Goal: Obtain resource: Obtain resource

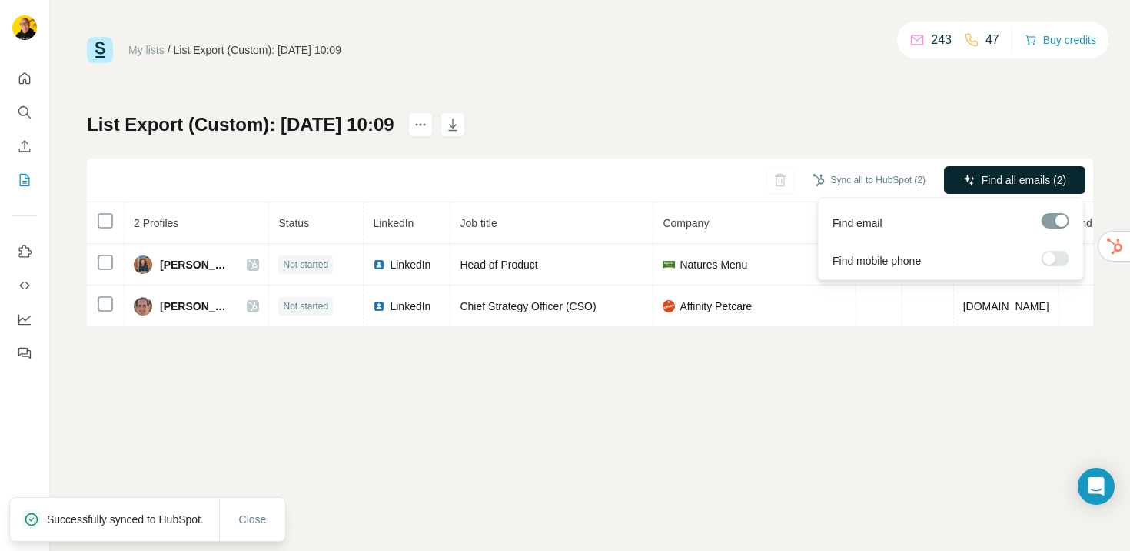
click at [986, 181] on span "Find all emails (2)" at bounding box center [1024, 179] width 85 height 15
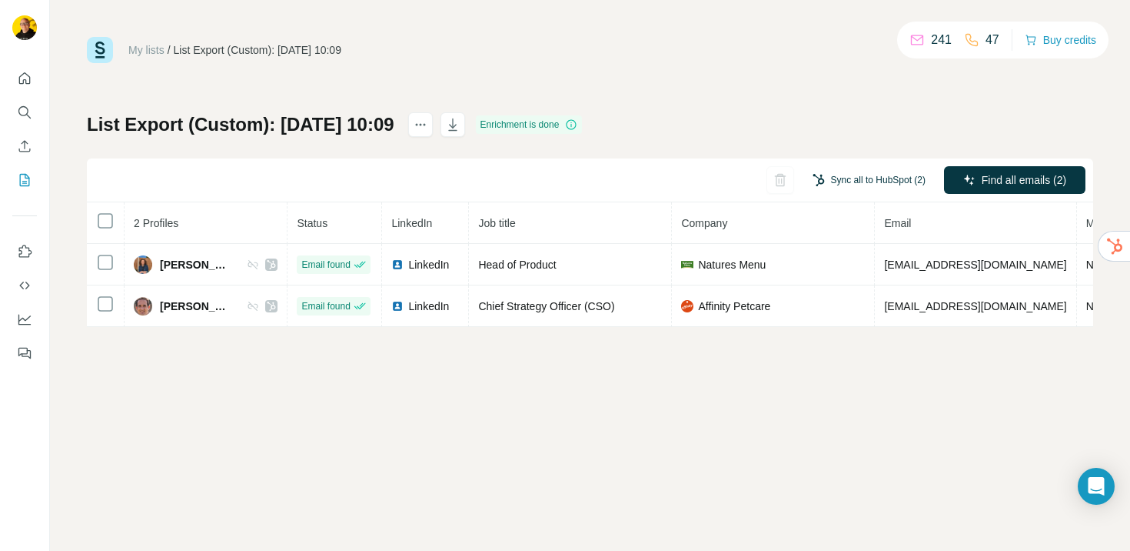
click at [861, 178] on button "Sync all to HubSpot (2)" at bounding box center [869, 179] width 135 height 23
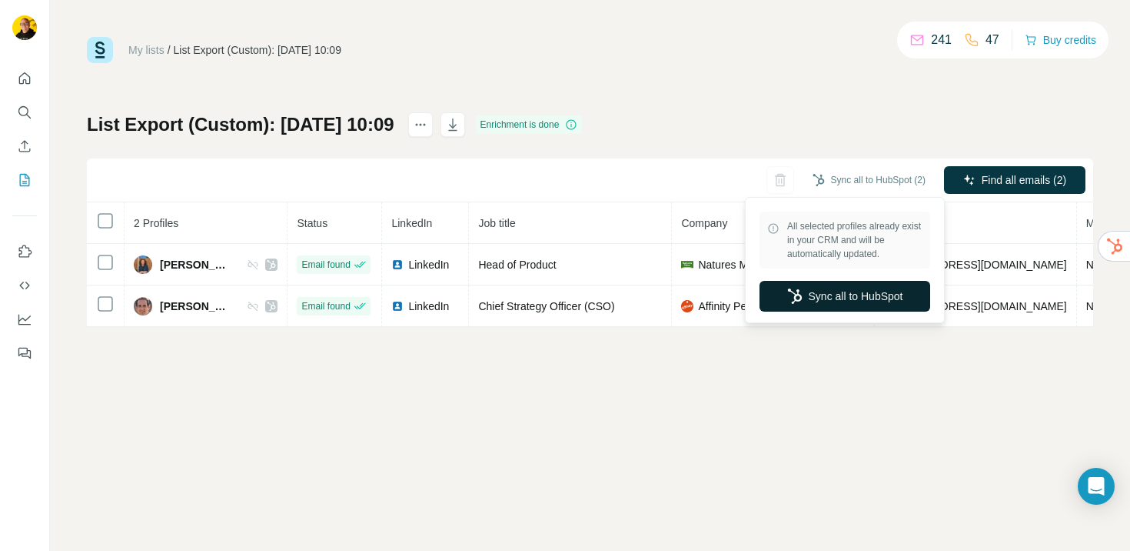
click at [867, 308] on button "Sync all to HubSpot" at bounding box center [845, 296] width 171 height 31
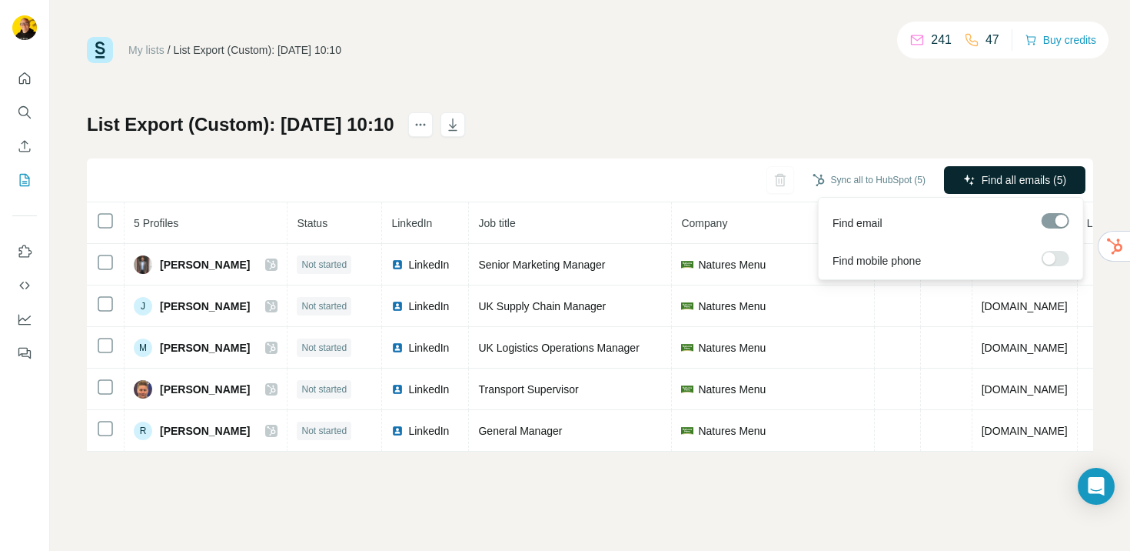
click at [1002, 187] on span "Find all emails (5)" at bounding box center [1024, 179] width 85 height 15
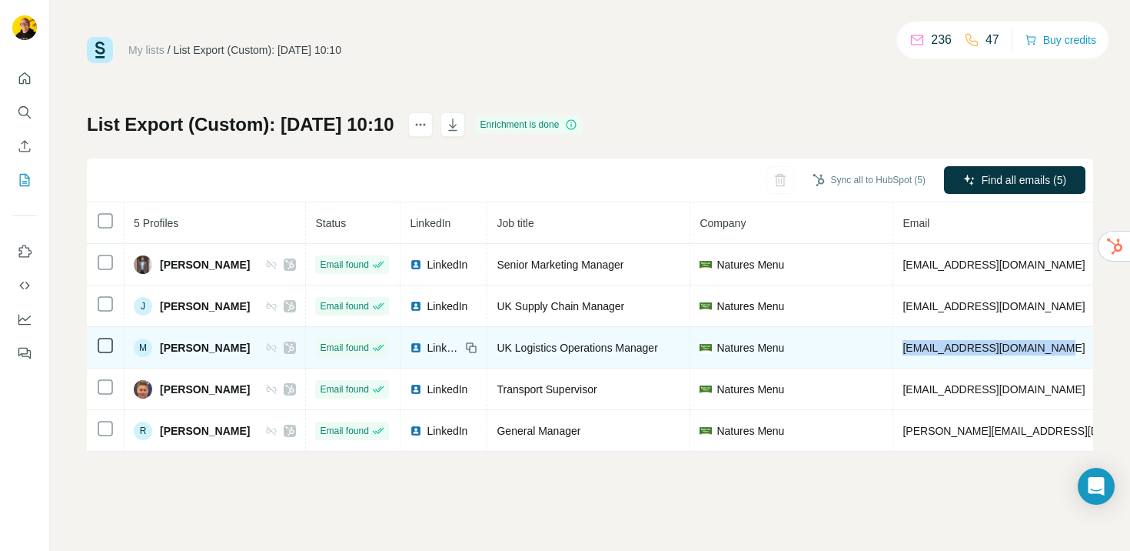
drag, startPoint x: 1053, startPoint y: 349, endPoint x: 896, endPoint y: 346, distance: 156.1
click at [896, 346] on td "m.buckle@naturesmenu.co.uk" at bounding box center [1038, 348] width 290 height 42
copy span "m.buckle@naturesmenu.co.uk"
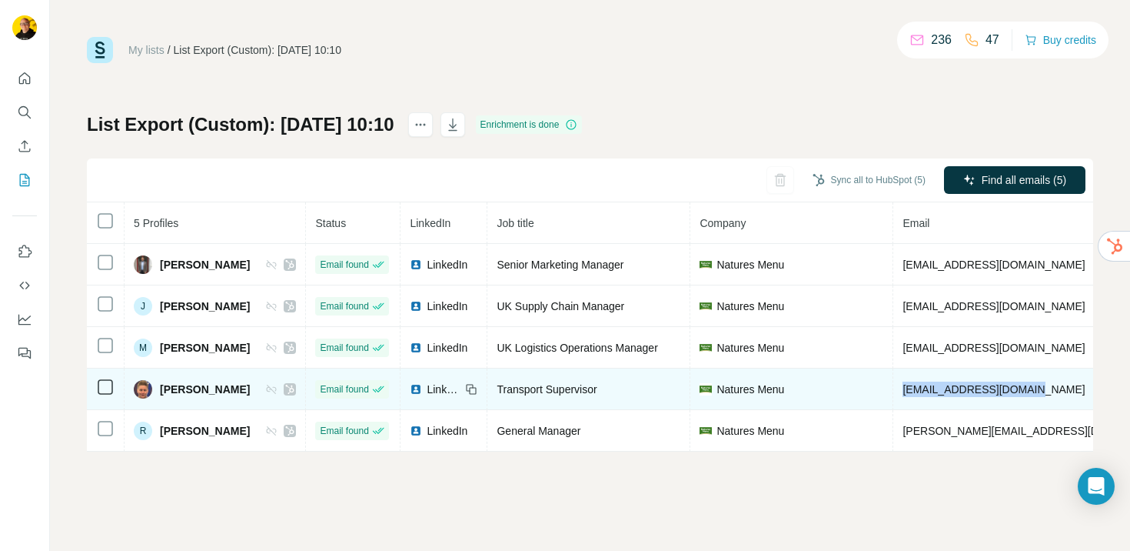
drag, startPoint x: 1036, startPoint y: 388, endPoint x: 896, endPoint y: 390, distance: 140.0
click at [896, 390] on td "nhoy@naturesmenu.co.uk" at bounding box center [1038, 389] width 290 height 42
copy span "nhoy@naturesmenu.co.uk"
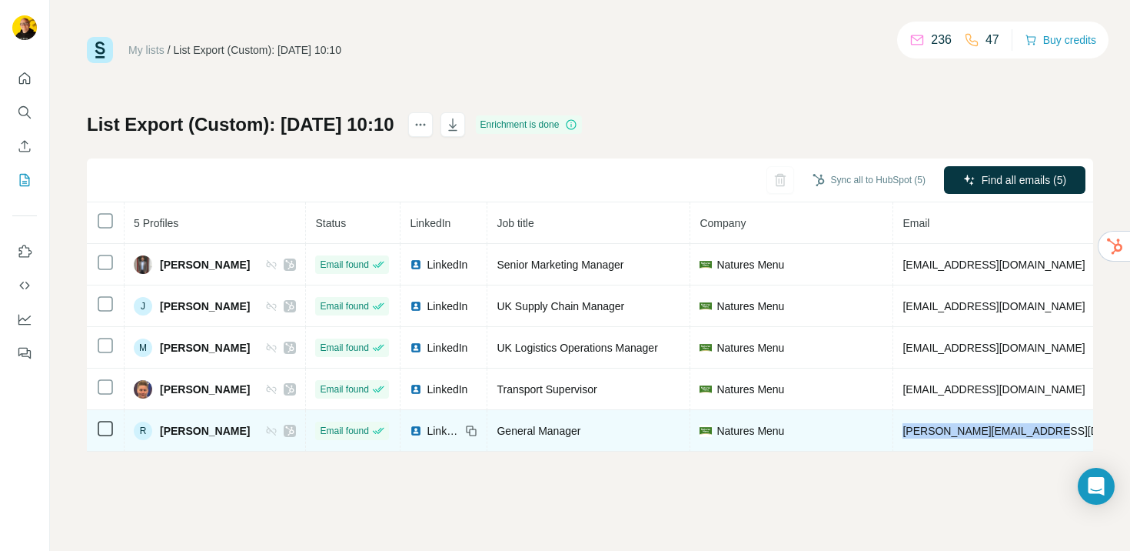
drag, startPoint x: 1042, startPoint y: 432, endPoint x: 896, endPoint y: 432, distance: 146.1
click at [895, 432] on td "richard@naturesmenu.co.uk" at bounding box center [1038, 431] width 290 height 42
copy span "richard@naturesmenu.co.uk"
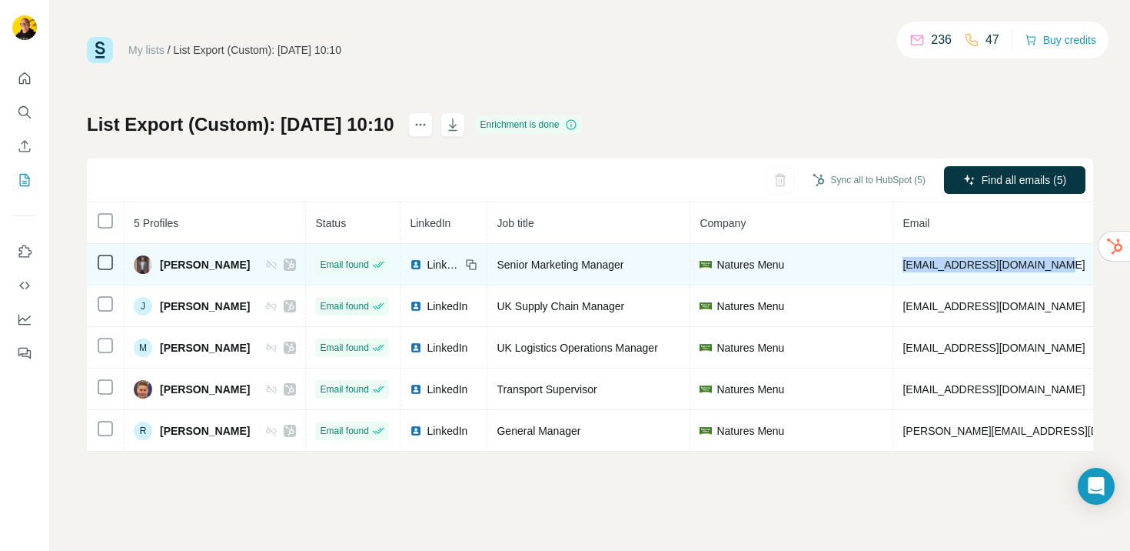
drag, startPoint x: 1053, startPoint y: 261, endPoint x: 890, endPoint y: 269, distance: 163.9
click at [893, 269] on td "drankine@naturesmenu.co.uk" at bounding box center [1038, 265] width 290 height 42
copy span "drankine@naturesmenu.co.uk"
